Goal: Task Accomplishment & Management: Manage account settings

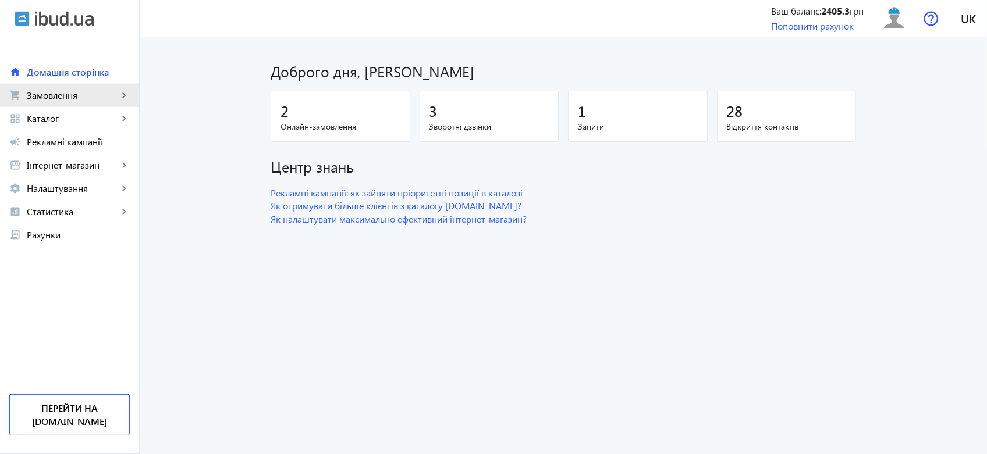
click at [84, 97] on span "Замовлення" at bounding box center [72, 96] width 91 height 12
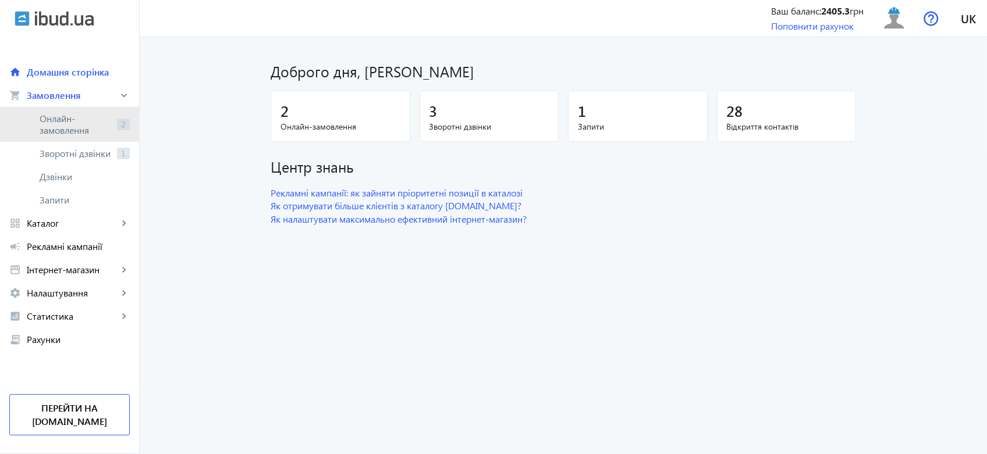
click at [83, 122] on span "Онлайн-замовлення" at bounding box center [76, 124] width 73 height 23
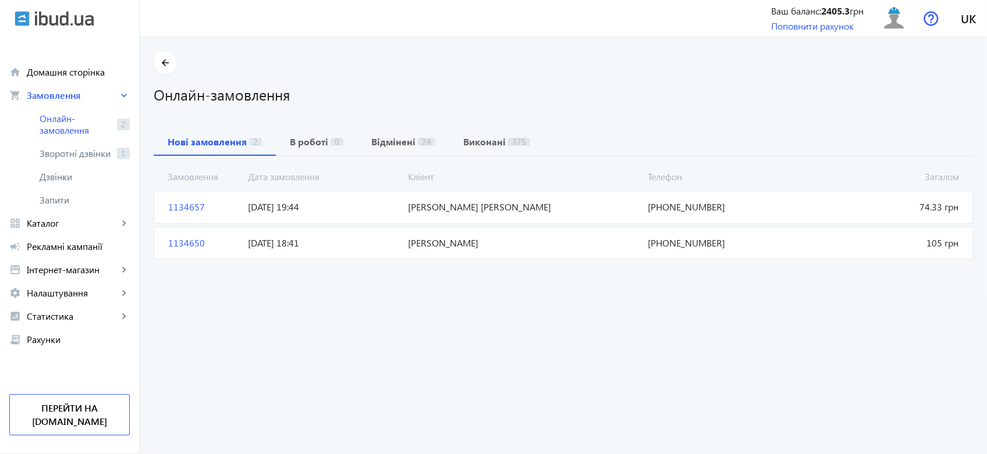
click at [367, 197] on mat-card "1134657 [PERSON_NAME] [PERSON_NAME] 74.33 грн [DATE] 19:44 [PHONE_NUMBER]" at bounding box center [563, 207] width 819 height 33
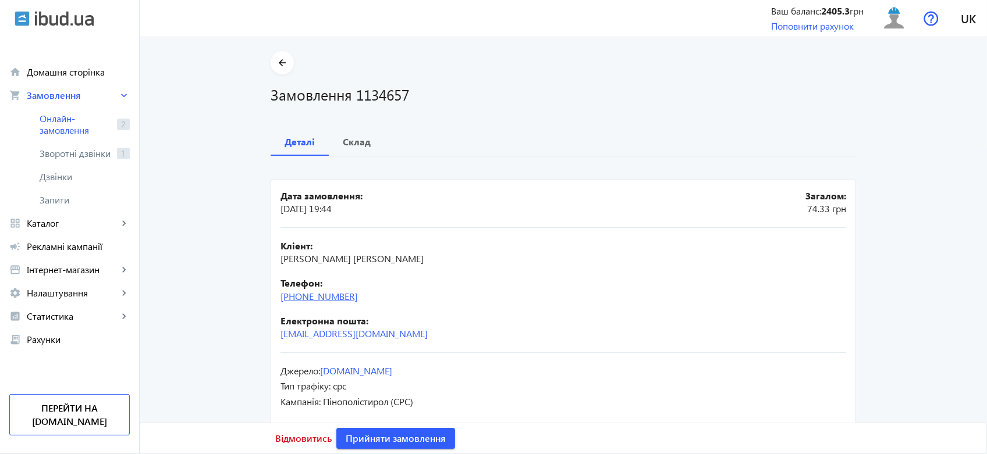
drag, startPoint x: 367, startPoint y: 303, endPoint x: 292, endPoint y: 303, distance: 75.1
click at [292, 303] on div "Телефон: [PHONE_NUMBER]" at bounding box center [563, 290] width 566 height 26
copy link "[PHONE_NUMBER]"
drag, startPoint x: 435, startPoint y: 258, endPoint x: 278, endPoint y: 260, distance: 157.7
click at [280, 260] on div "Кліент: Скалінський Андрій Владиславович" at bounding box center [563, 253] width 566 height 26
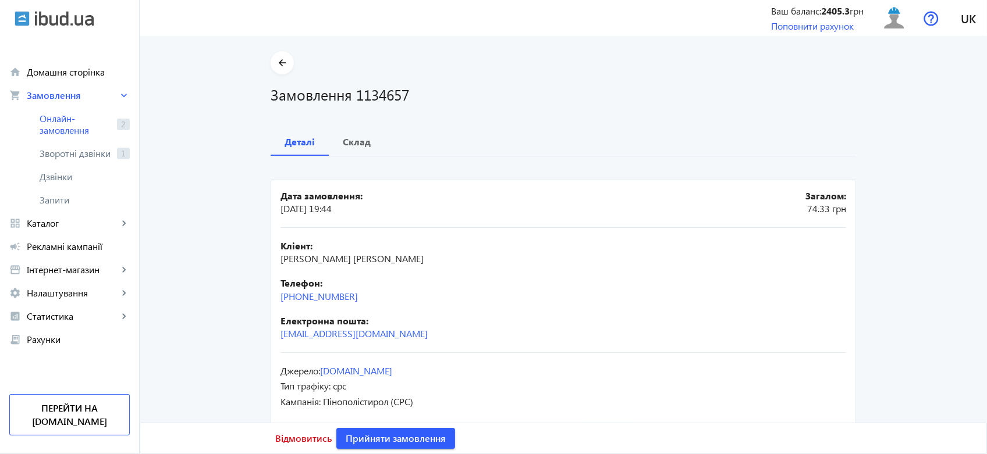
copy span "Скалінський Андрій Владиславович"
click at [358, 153] on span "Склад" at bounding box center [357, 142] width 28 height 28
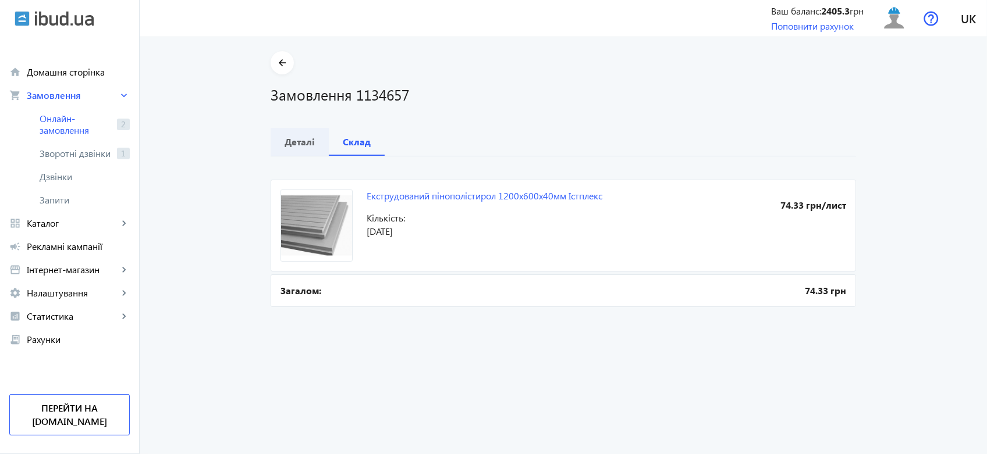
click at [303, 145] on b "Деталі" at bounding box center [300, 141] width 30 height 9
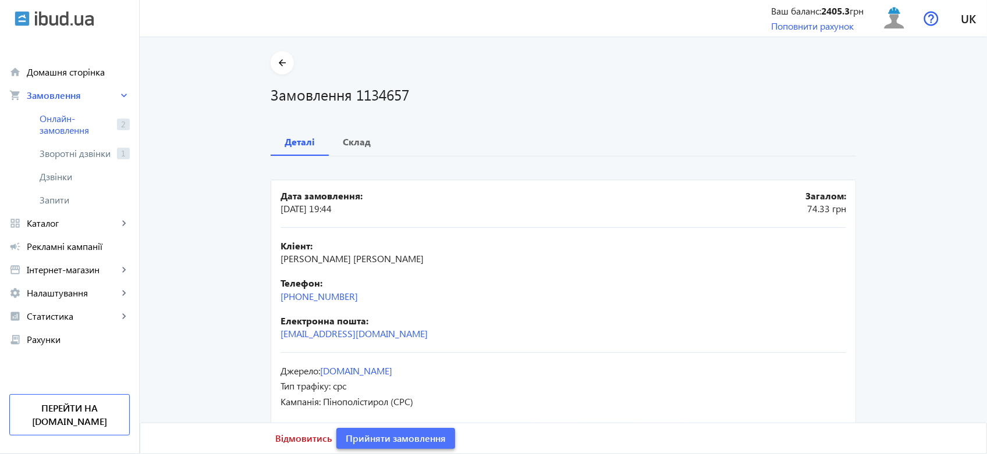
click at [396, 436] on span "Прийняти замовлення" at bounding box center [396, 438] width 100 height 13
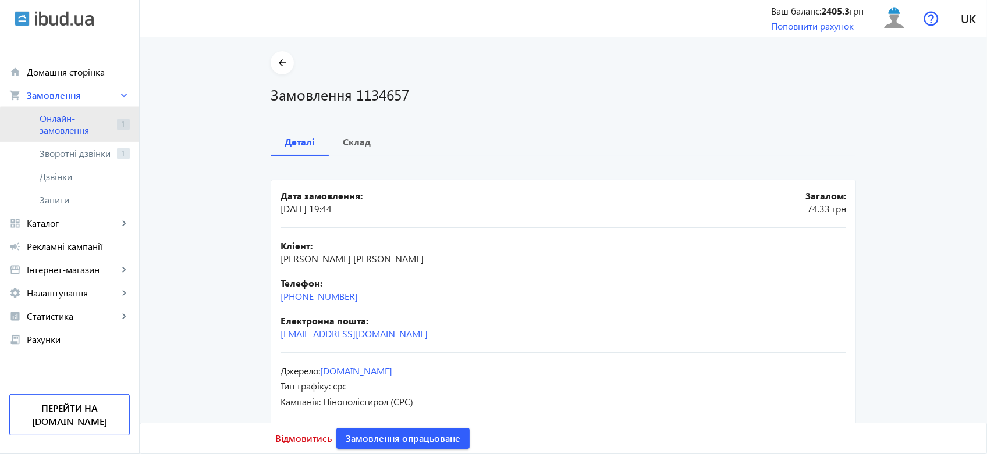
click at [105, 133] on span "Онлайн-замовлення" at bounding box center [76, 124] width 73 height 23
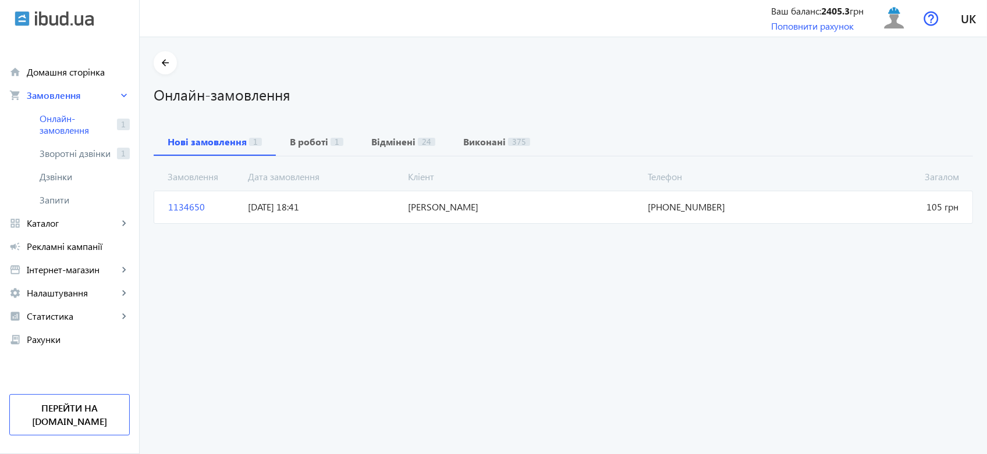
click at [390, 225] on div "Замовлення Кліент Загалом Дата замовлення Телефон 1134650 Макурін Станіслав Вол…" at bounding box center [563, 192] width 819 height 70
click at [388, 214] on span "08.09.2025 18:41" at bounding box center [323, 207] width 160 height 13
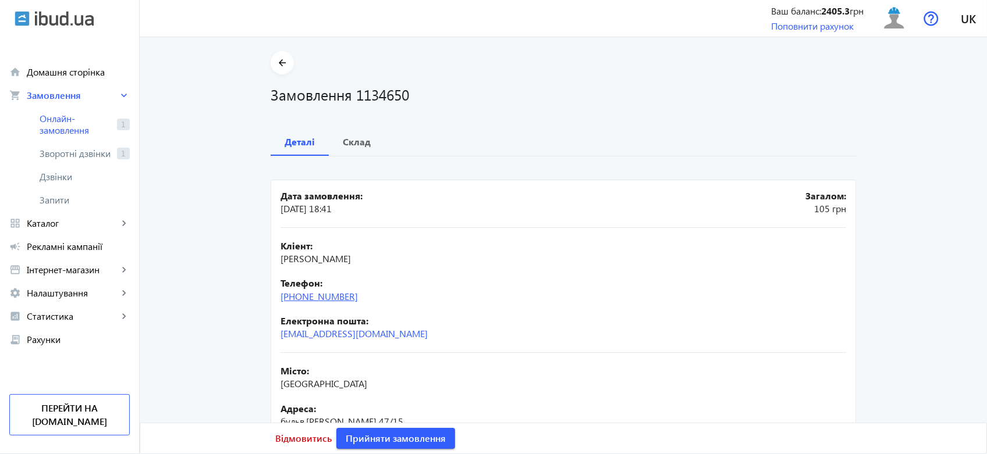
drag, startPoint x: 360, startPoint y: 297, endPoint x: 294, endPoint y: 300, distance: 65.2
click at [294, 300] on div "Телефон: +38(063)130-15-29" at bounding box center [563, 290] width 566 height 26
copy link "(063)130-15-29"
click at [305, 434] on span "Відмовитись" at bounding box center [303, 438] width 56 height 13
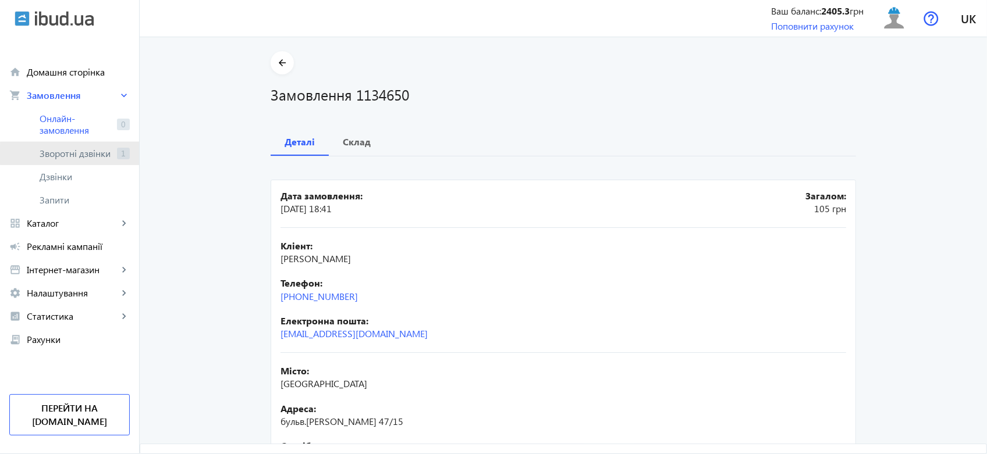
click at [80, 155] on span "Зворотні дзвінки" at bounding box center [76, 154] width 73 height 12
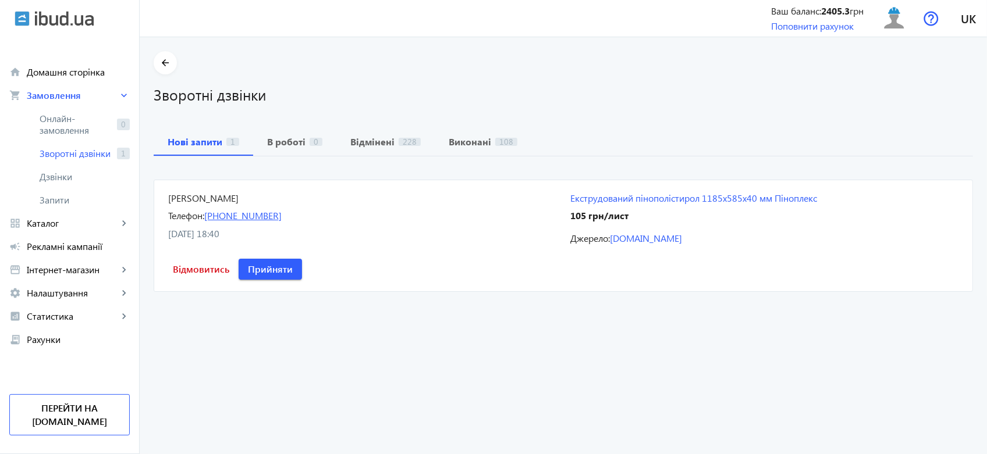
drag, startPoint x: 293, startPoint y: 217, endPoint x: 220, endPoint y: 218, distance: 72.7
click at [220, 218] on div "Телефон: +38 (063) 130-15-29" at bounding box center [362, 215] width 388 height 13
copy link "063) 130-15-29"
click at [197, 275] on span "Відмовитись" at bounding box center [201, 269] width 56 height 13
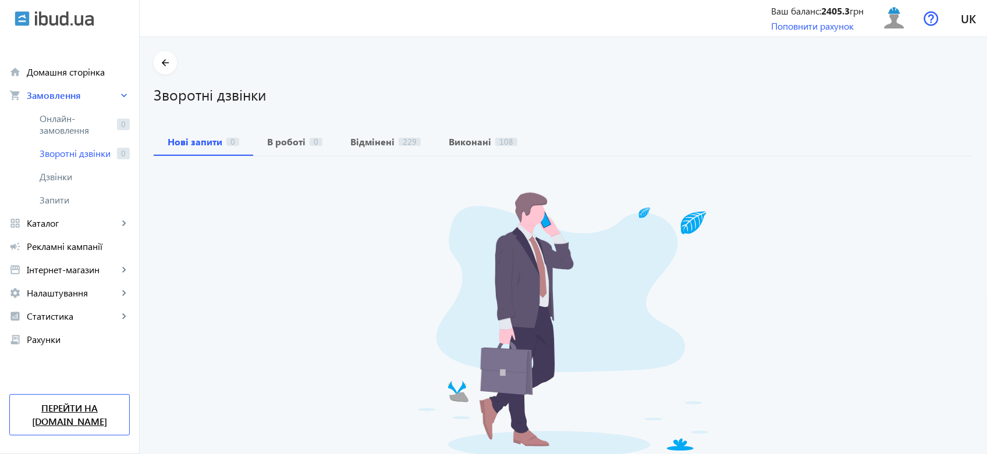
click at [79, 427] on link "Перейти на [DOMAIN_NAME]" at bounding box center [69, 415] width 120 height 41
